Goal: Check status: Check status

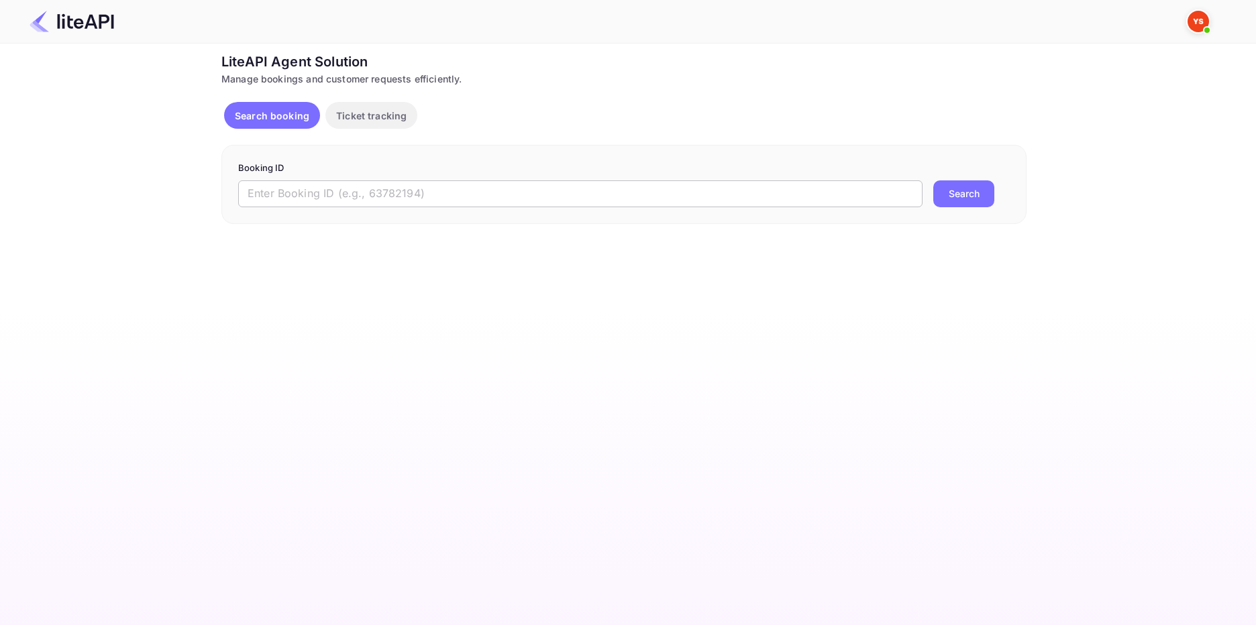
click at [331, 186] on input "text" at bounding box center [580, 193] width 684 height 27
paste input "8811924"
type input "8811924"
click at [959, 197] on button "Search" at bounding box center [963, 193] width 61 height 27
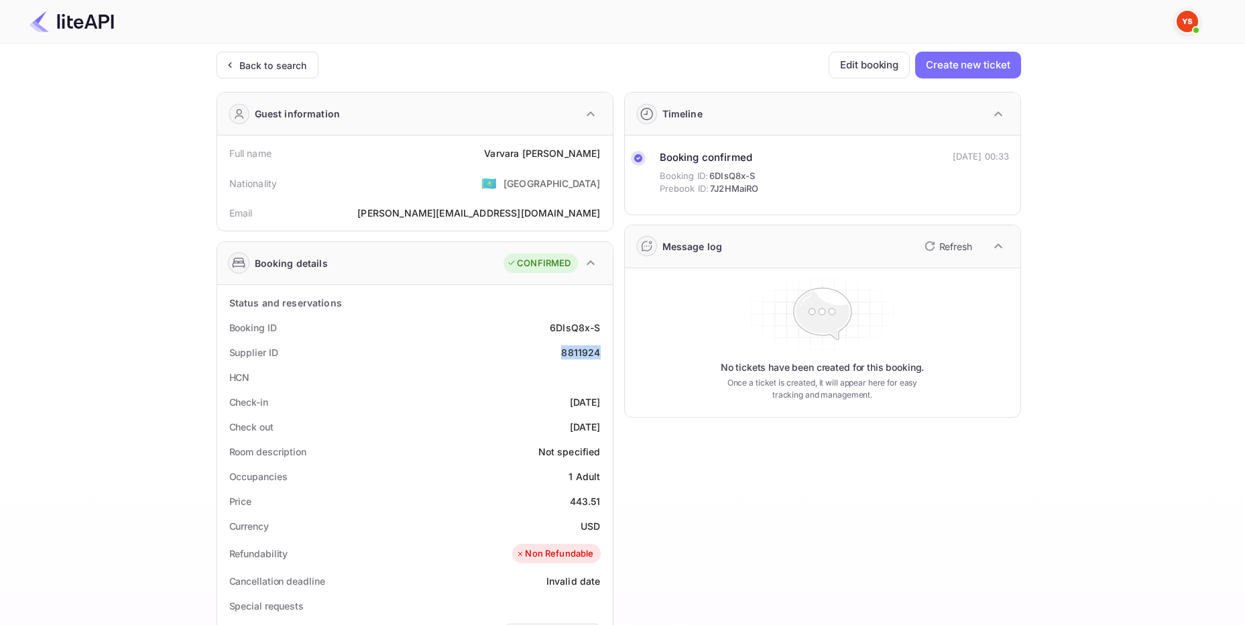
drag, startPoint x: 559, startPoint y: 352, endPoint x: 600, endPoint y: 357, distance: 41.9
click at [600, 357] on div "Supplier ID 8811924" at bounding box center [415, 352] width 385 height 25
copy div "8811924"
drag, startPoint x: 606, startPoint y: 152, endPoint x: 485, endPoint y: 156, distance: 121.5
click at [485, 156] on div "Full name [PERSON_NAME]" at bounding box center [415, 153] width 385 height 25
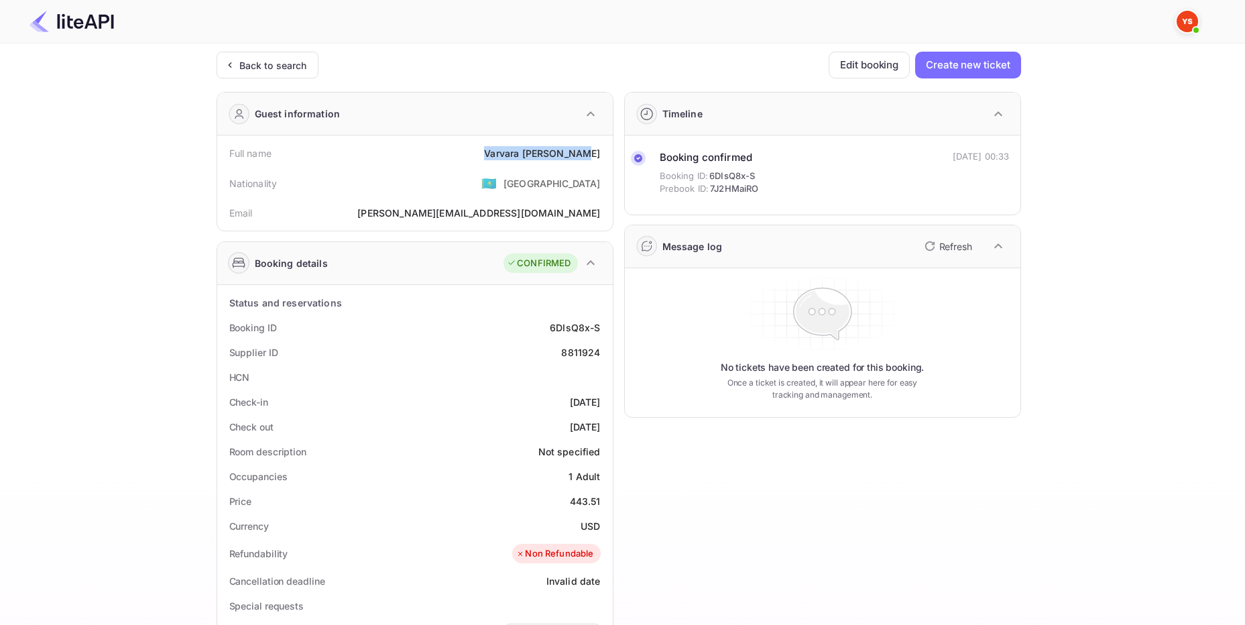
copy div "[PERSON_NAME]"
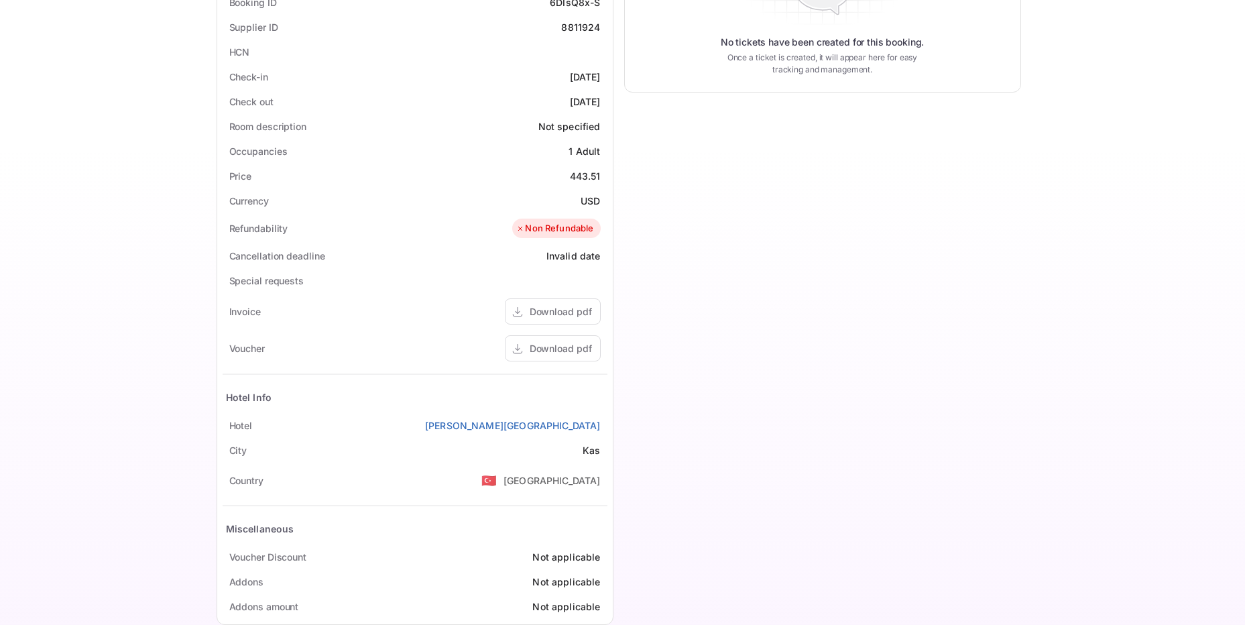
scroll to position [351, 0]
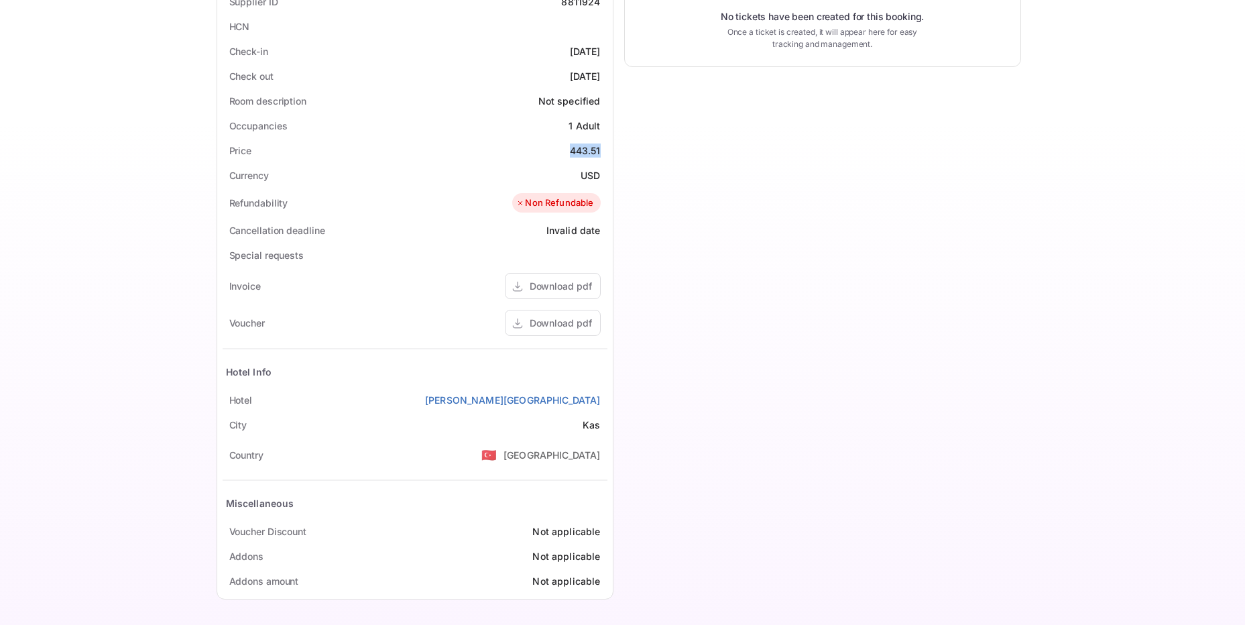
drag, startPoint x: 569, startPoint y: 151, endPoint x: 600, endPoint y: 152, distance: 30.2
click at [600, 152] on div "443.51" at bounding box center [585, 151] width 31 height 14
copy div "443.51"
drag, startPoint x: 603, startPoint y: 174, endPoint x: 582, endPoint y: 174, distance: 20.8
click at [582, 174] on div "Currency USD" at bounding box center [415, 175] width 385 height 25
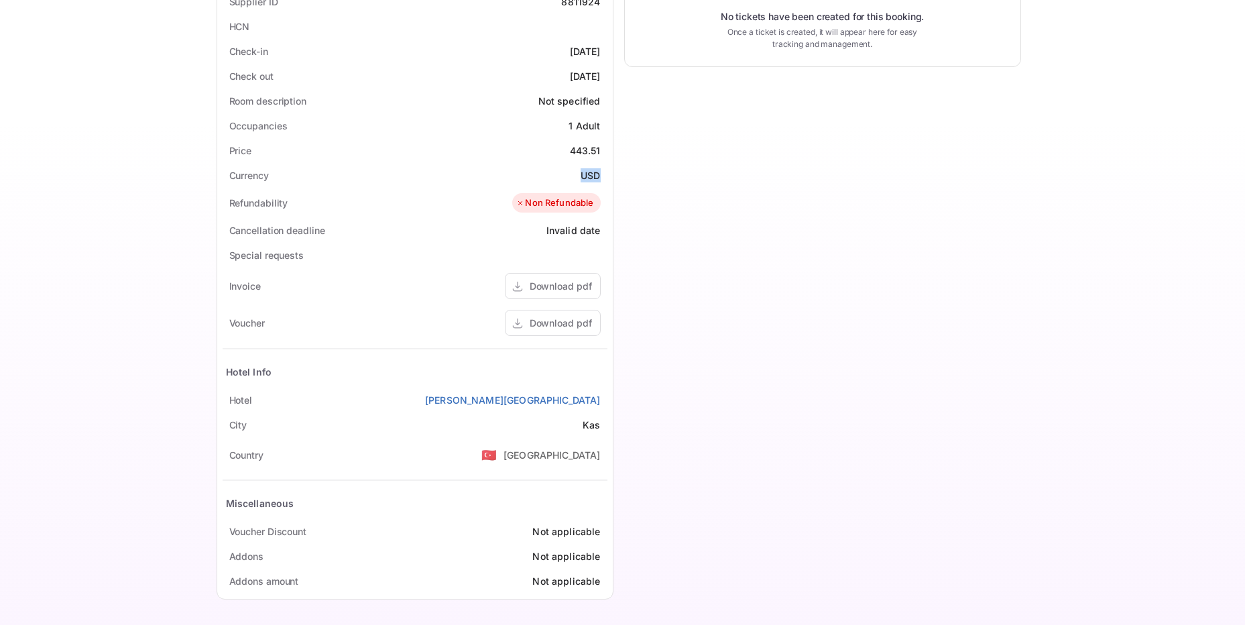
copy div "USD"
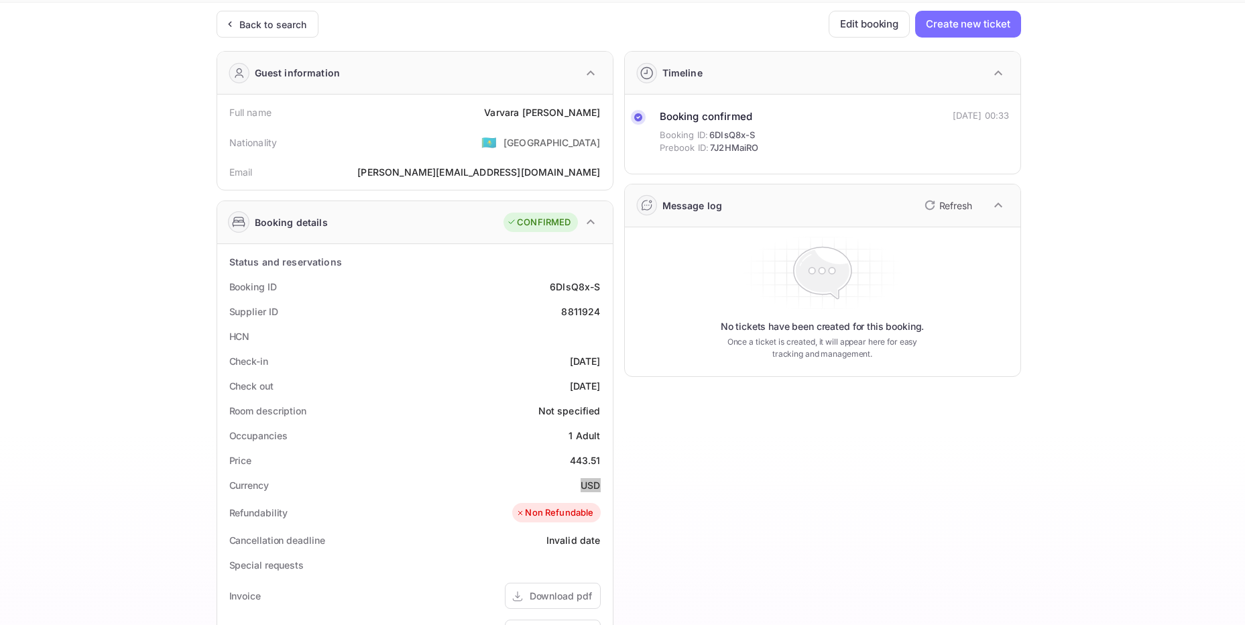
scroll to position [0, 0]
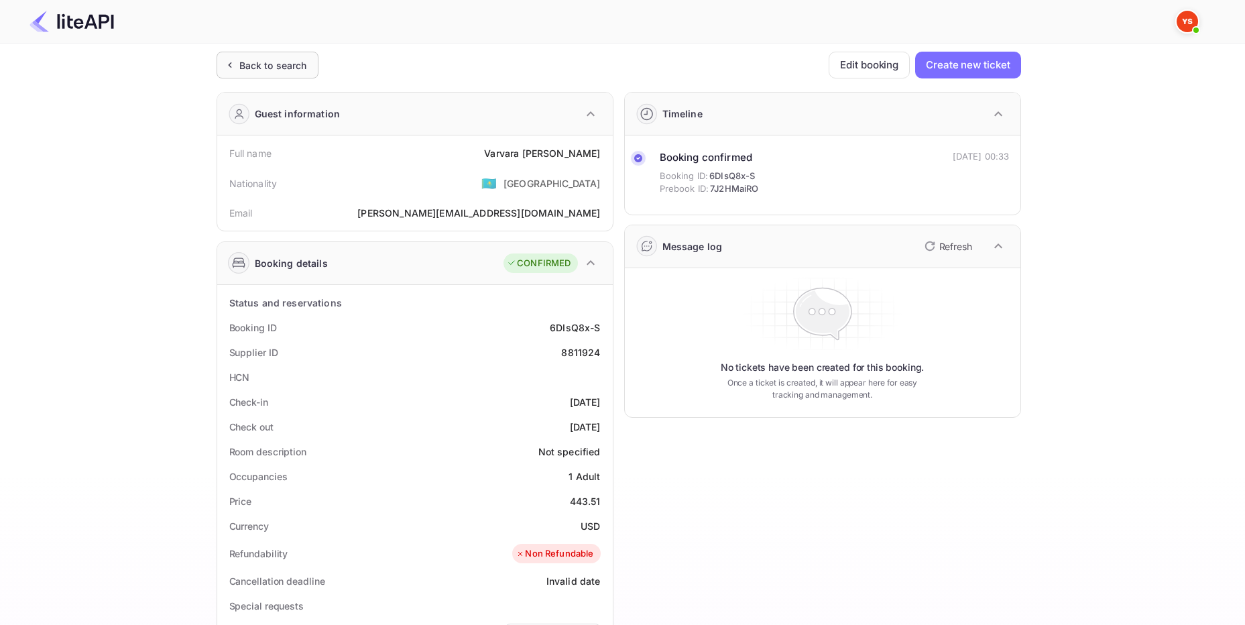
click at [291, 64] on div "Back to search" at bounding box center [273, 65] width 68 height 14
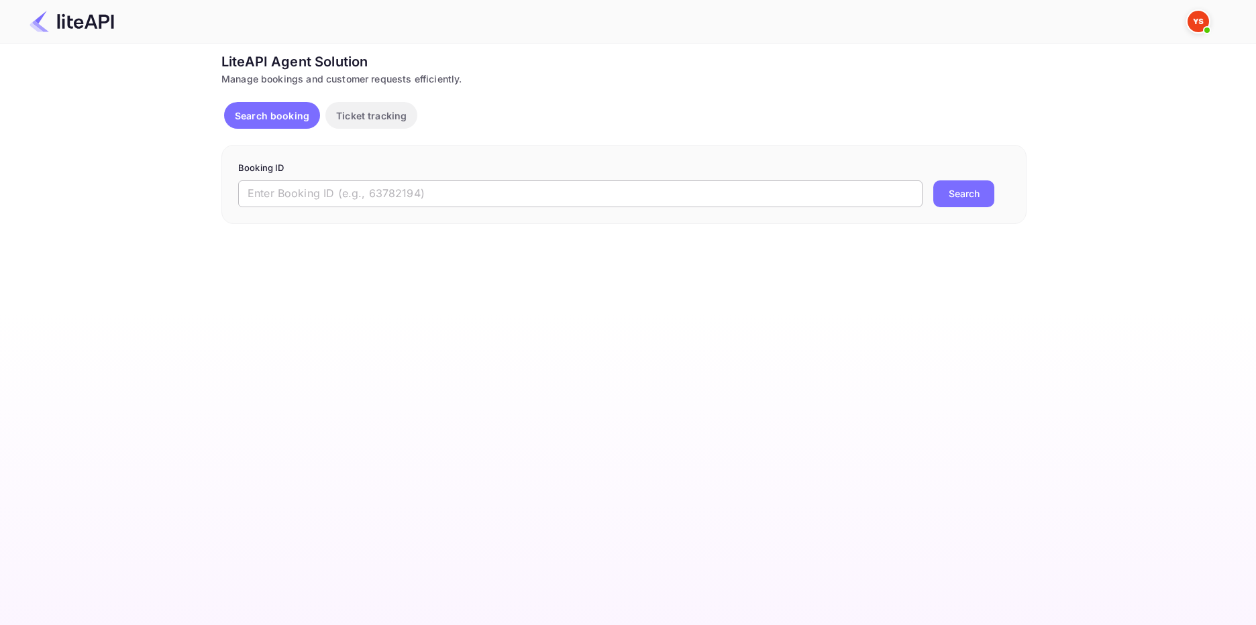
click at [281, 185] on input "text" at bounding box center [580, 193] width 684 height 27
paste input "8398654"
click at [946, 184] on button "Search" at bounding box center [963, 193] width 61 height 27
click at [254, 190] on input "8398654" at bounding box center [580, 193] width 684 height 27
type input "8398654"
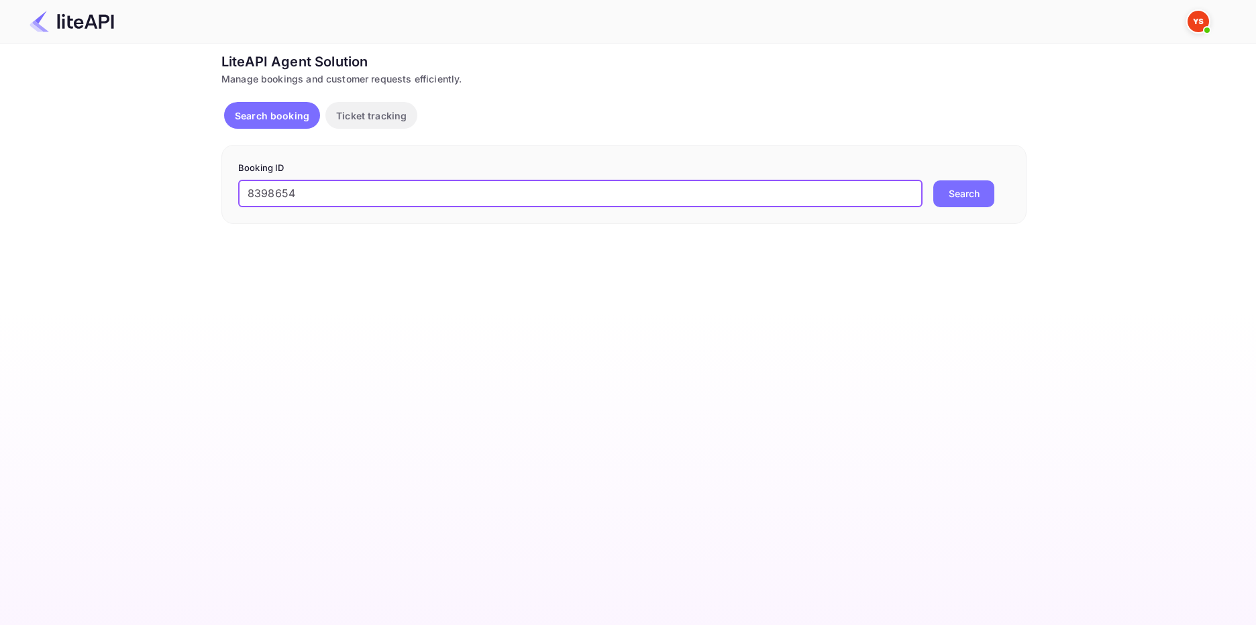
click at [962, 195] on button "Search" at bounding box center [963, 193] width 61 height 27
